Goal: Navigation & Orientation: Find specific page/section

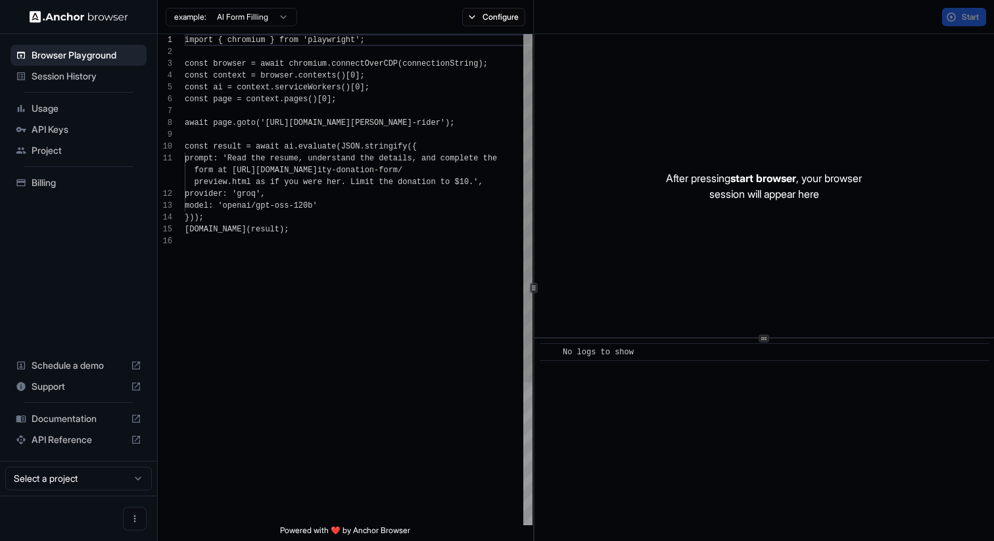
scroll to position [118, 0]
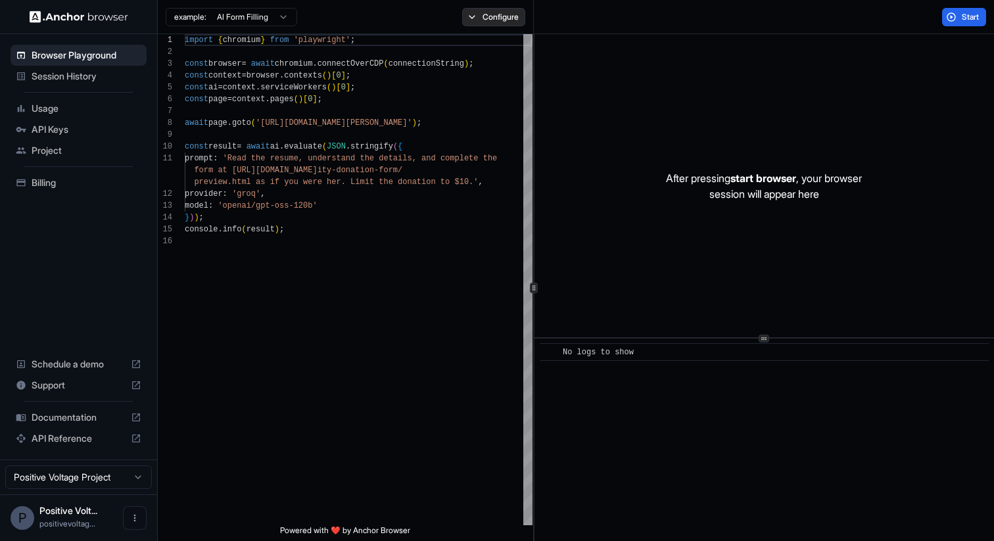
click at [501, 19] on button "Configure" at bounding box center [494, 17] width 64 height 18
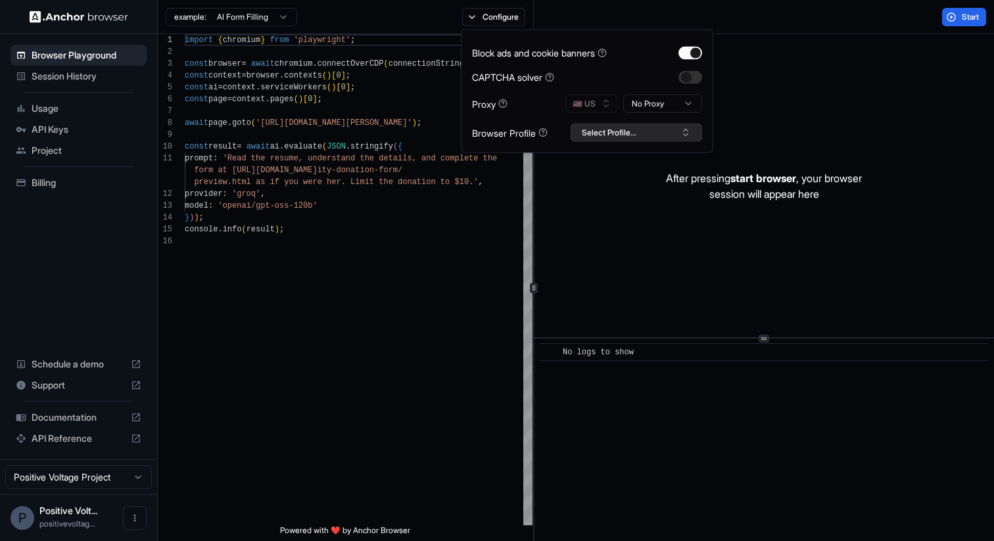
click at [583, 128] on button "Select Profile..." at bounding box center [636, 133] width 131 height 18
click at [398, 89] on div "import { chromium } from 'playwright' ; const browser = await chromium . connec…" at bounding box center [359, 380] width 348 height 692
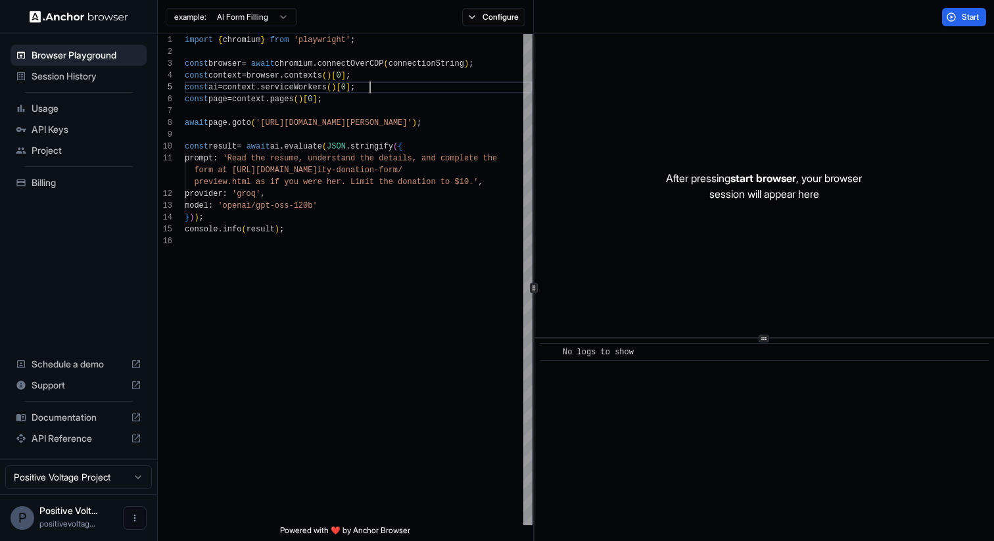
click at [116, 122] on div "API Keys" at bounding box center [79, 129] width 136 height 21
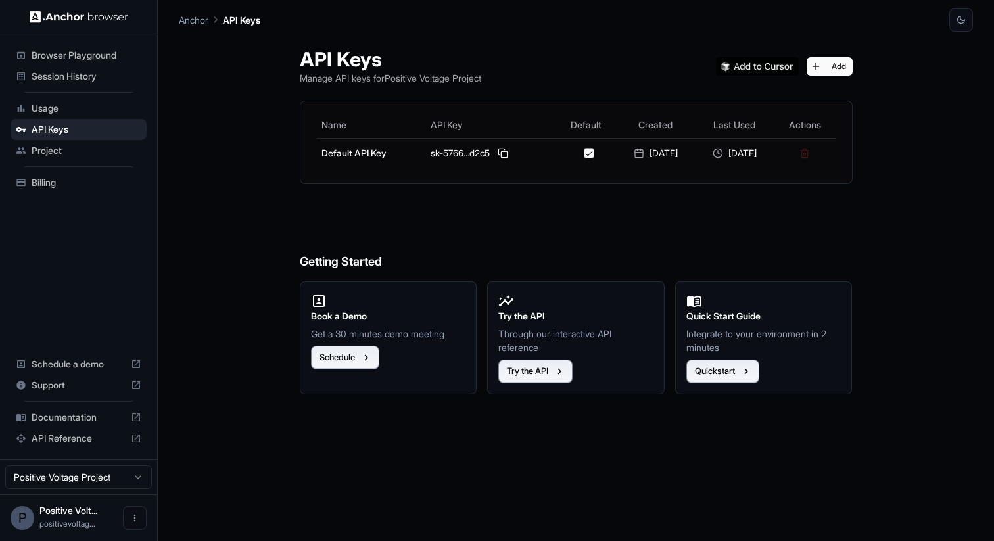
click at [89, 74] on span "Session History" at bounding box center [87, 76] width 110 height 13
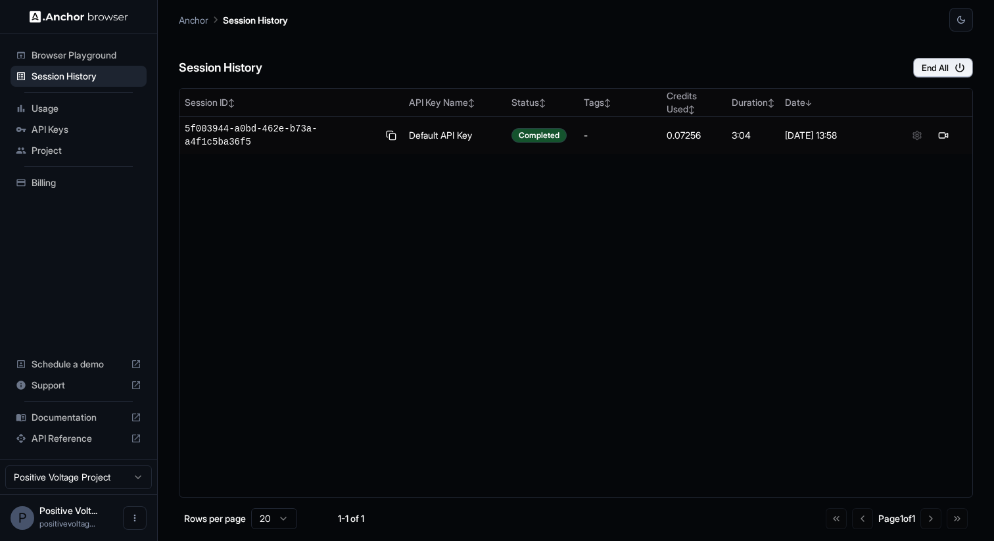
click at [92, 57] on span "Browser Playground" at bounding box center [87, 55] width 110 height 13
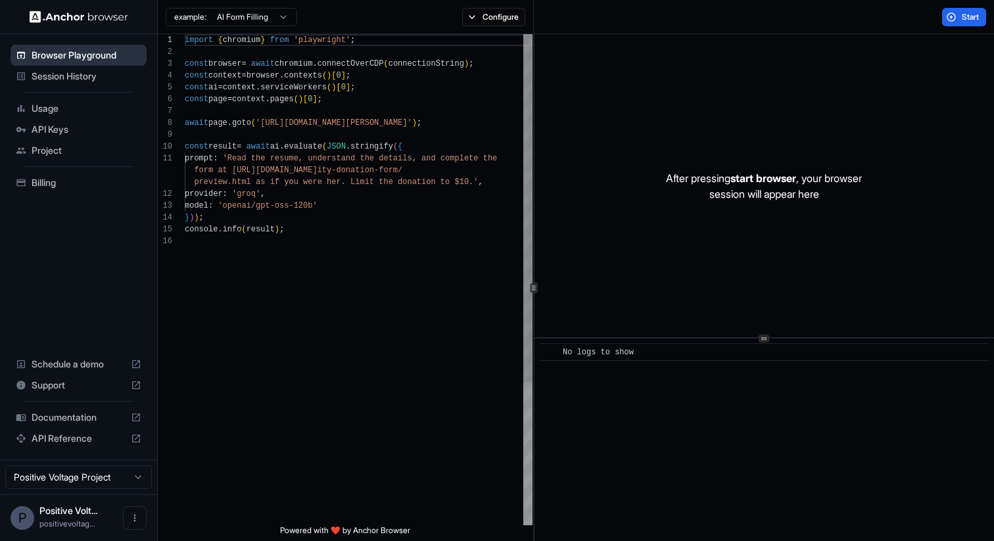
scroll to position [118, 0]
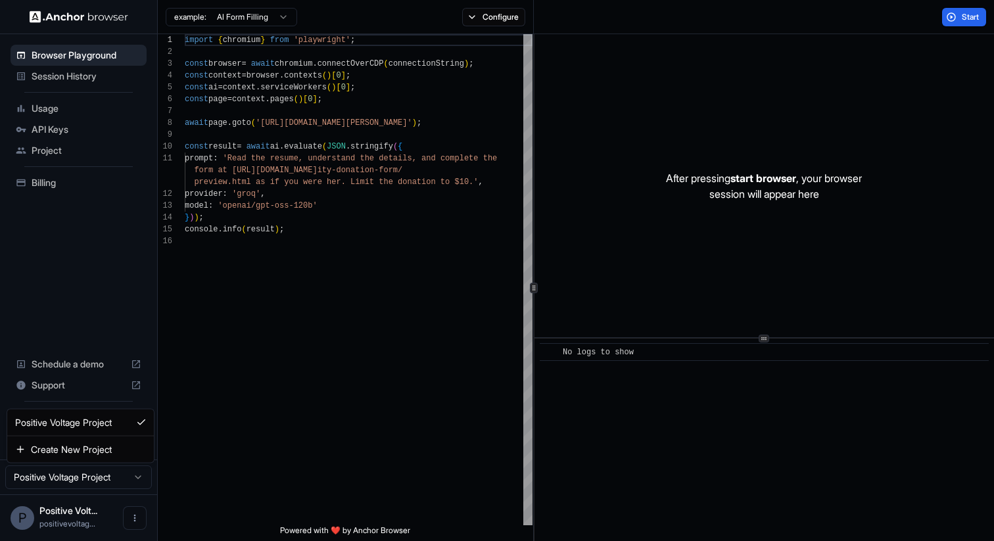
click at [37, 479] on html "Browser Playground Session History Usage API Keys Project Billing Schedule a de…" at bounding box center [497, 270] width 994 height 541
click at [80, 310] on html "Browser Playground Session History Usage API Keys Project Billing Schedule a de…" at bounding box center [497, 270] width 994 height 541
click at [96, 419] on span "Documentation" at bounding box center [79, 417] width 94 height 13
